Goal: Information Seeking & Learning: Learn about a topic

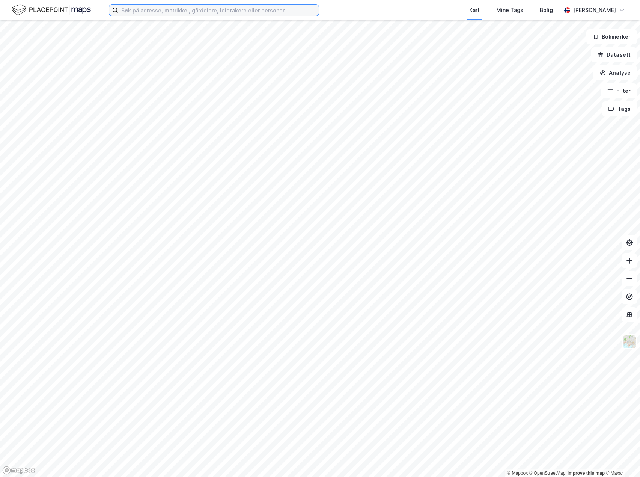
click at [200, 9] on input at bounding box center [218, 10] width 201 height 11
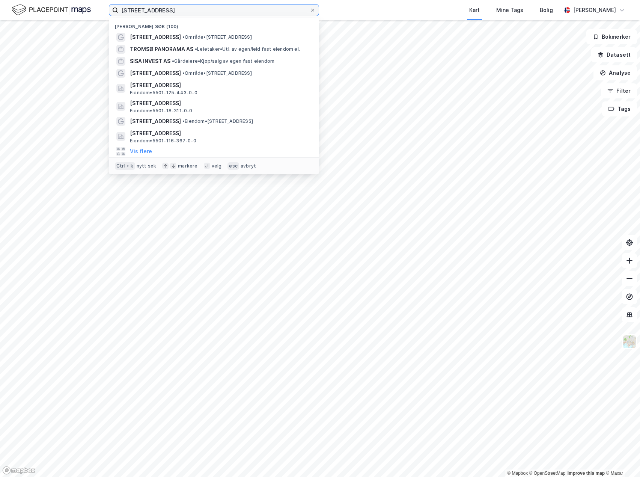
type input "[STREET_ADDRESS]"
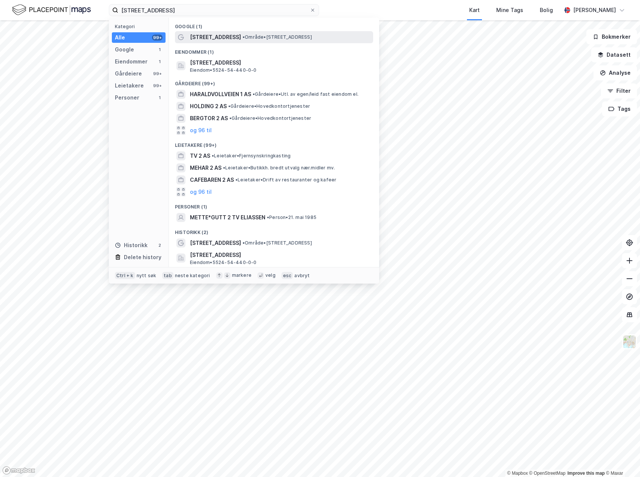
click at [222, 38] on span "[STREET_ADDRESS]" at bounding box center [215, 37] width 51 height 9
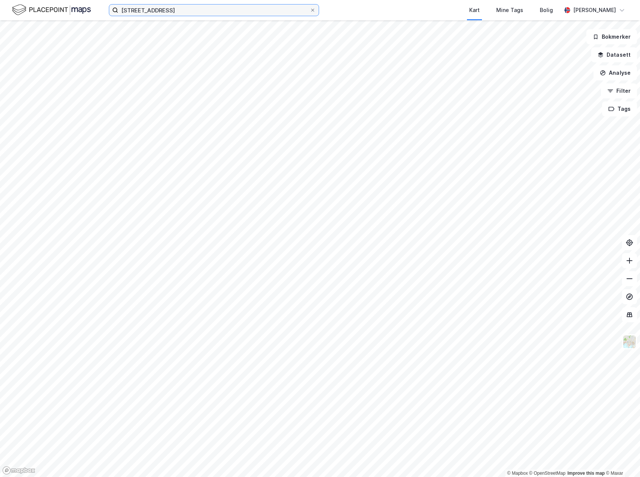
click at [194, 11] on input "[STREET_ADDRESS]" at bounding box center [214, 10] width 192 height 11
click at [371, 7] on div "Kart Mine Tags Bolig" at bounding box center [458, 10] width 206 height 20
click at [613, 76] on button "Analyse" at bounding box center [616, 72] width 44 height 15
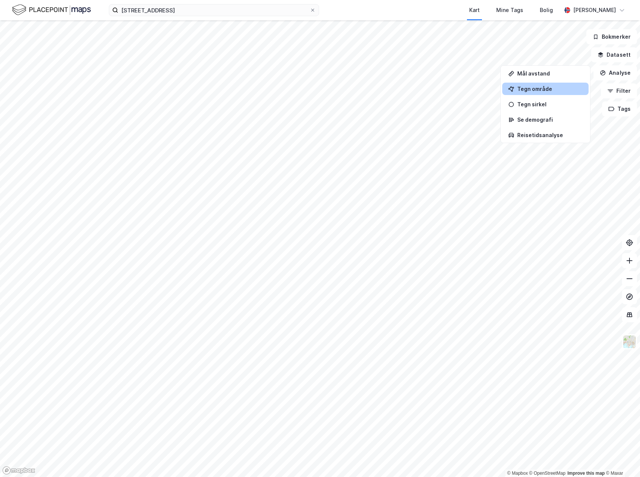
click at [560, 90] on div "Tegn område" at bounding box center [550, 89] width 65 height 6
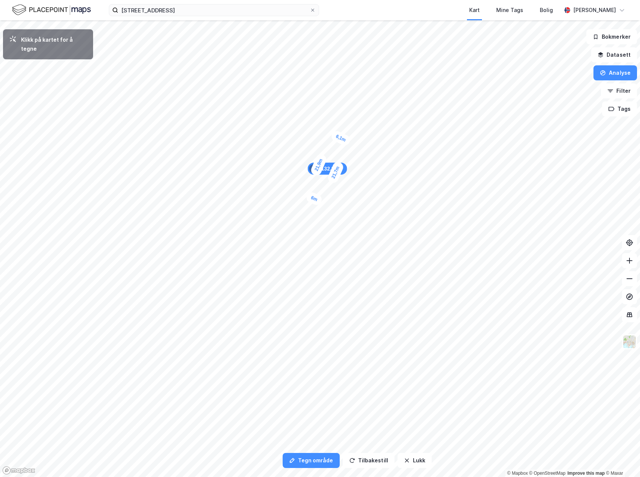
click at [332, 134] on div "6,1m" at bounding box center [341, 138] width 22 height 18
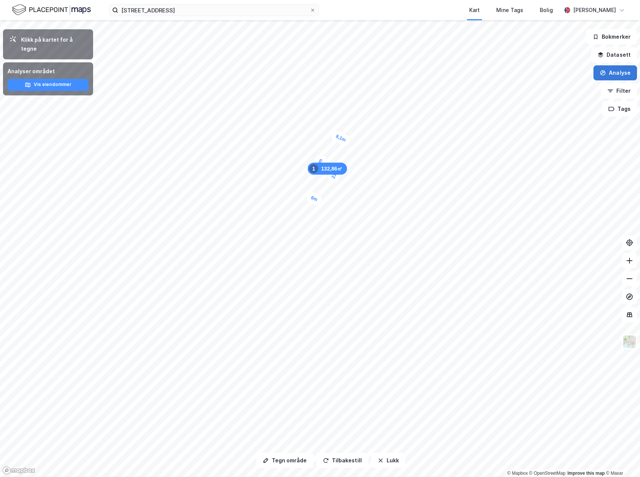
click at [615, 79] on button "Analyse" at bounding box center [616, 72] width 44 height 15
click at [566, 88] on div "Tegn område" at bounding box center [550, 89] width 65 height 6
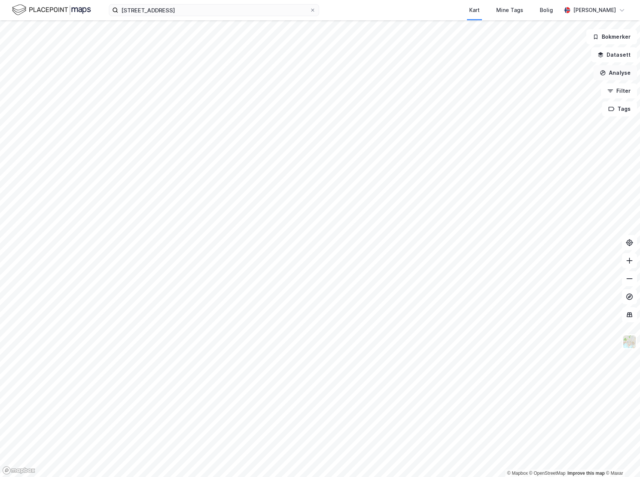
click at [621, 78] on button "Analyse" at bounding box center [616, 72] width 44 height 15
click at [548, 90] on div "Tegn område" at bounding box center [550, 89] width 65 height 6
click at [261, 16] on label at bounding box center [214, 10] width 210 height 12
click at [261, 16] on input at bounding box center [218, 10] width 201 height 11
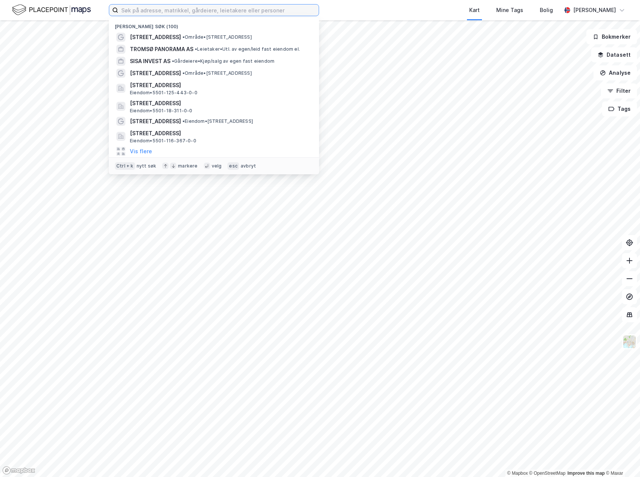
click at [259, 11] on input at bounding box center [218, 10] width 201 height 11
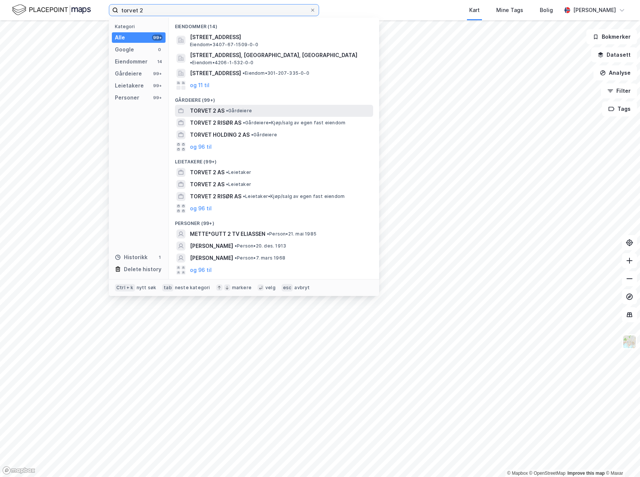
type input "torvet 2"
click at [236, 108] on span "• Gårdeiere" at bounding box center [239, 111] width 26 height 6
